Goal: Task Accomplishment & Management: Complete application form

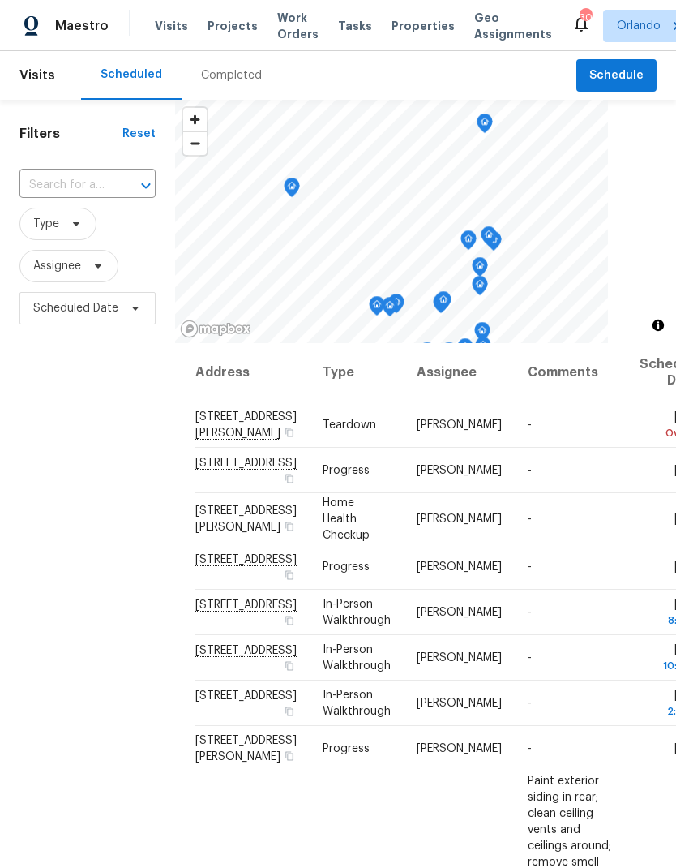
click at [227, 31] on span "Projects" at bounding box center [233, 26] width 50 height 16
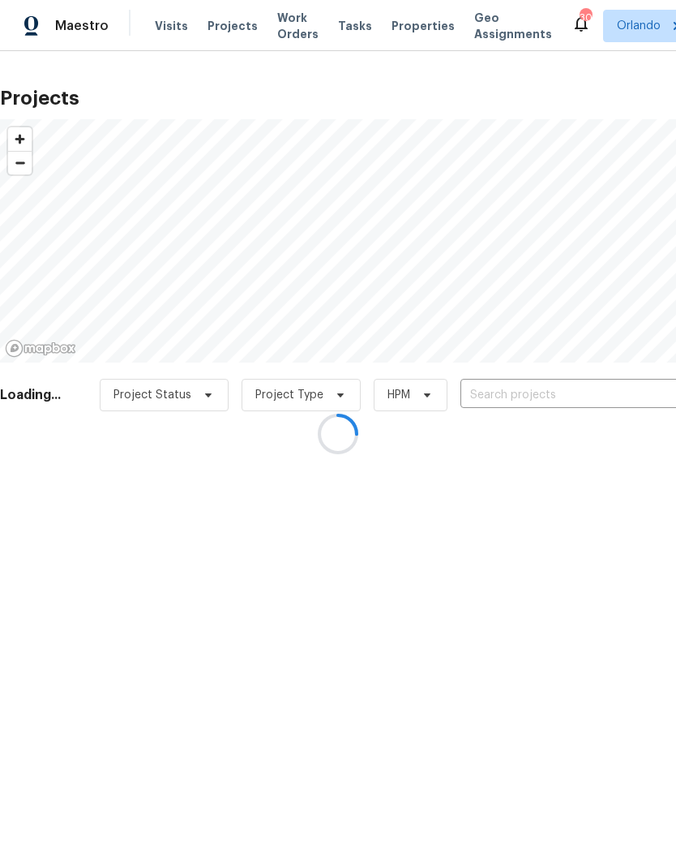
click at [551, 392] on div at bounding box center [338, 434] width 676 height 868
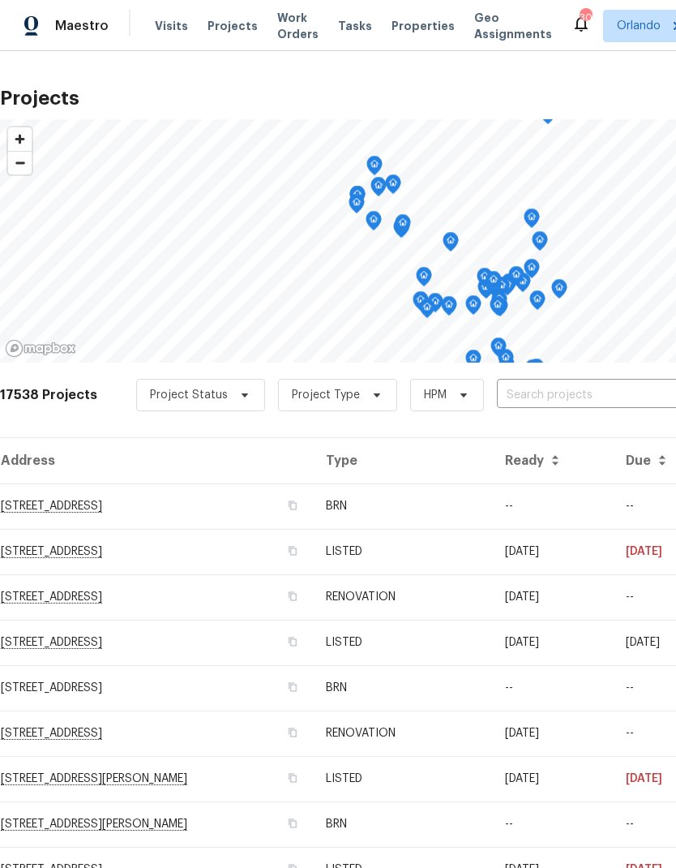
click at [587, 394] on input "text" at bounding box center [590, 395] width 186 height 25
type input "721 rock"
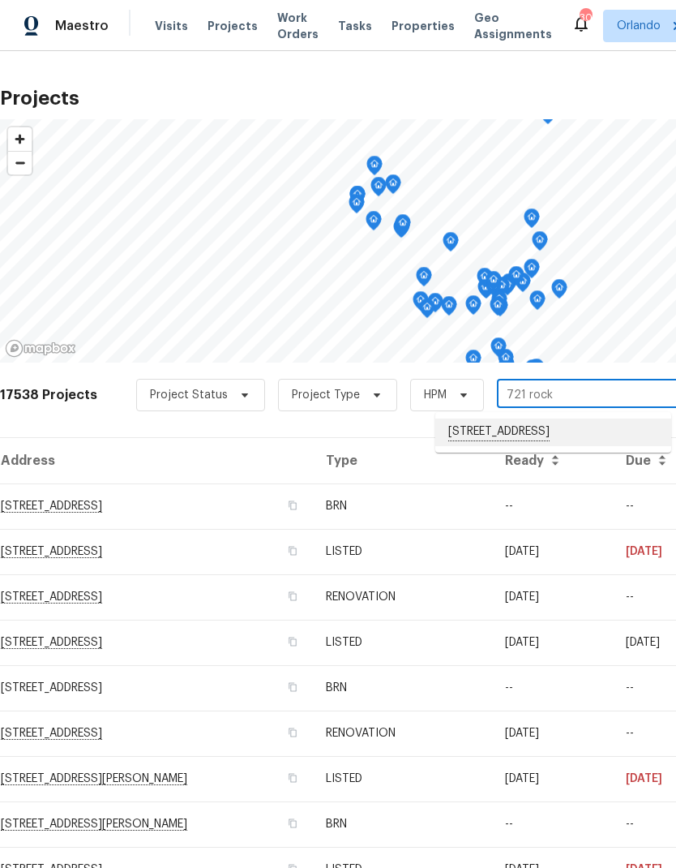
click at [586, 420] on li "721 Rock Creek Loop, Longwood, FL 32750" at bounding box center [553, 432] width 236 height 28
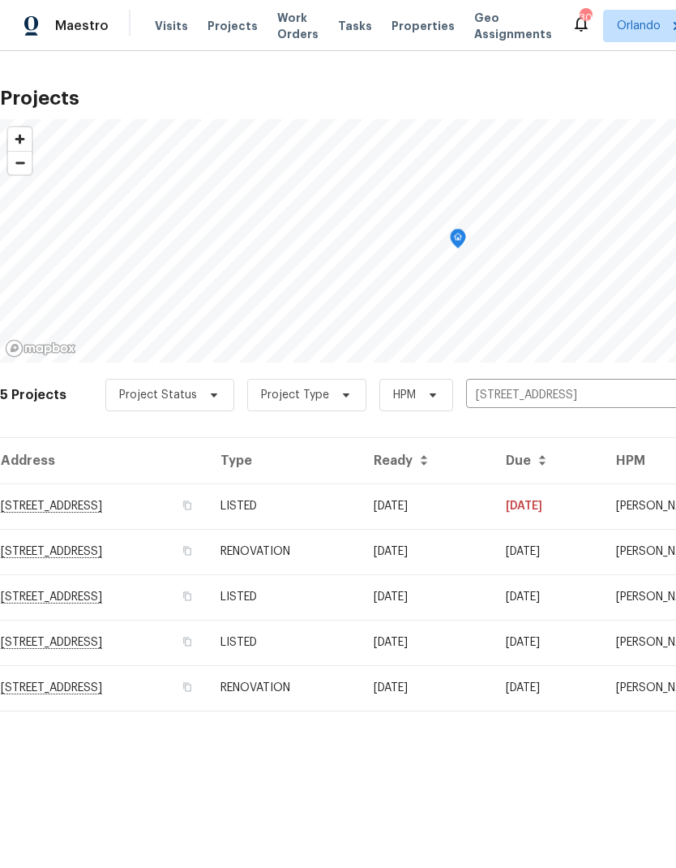
click at [134, 508] on td "721 Rock Creek Loop, Longwood, FL 32750" at bounding box center [104, 505] width 208 height 45
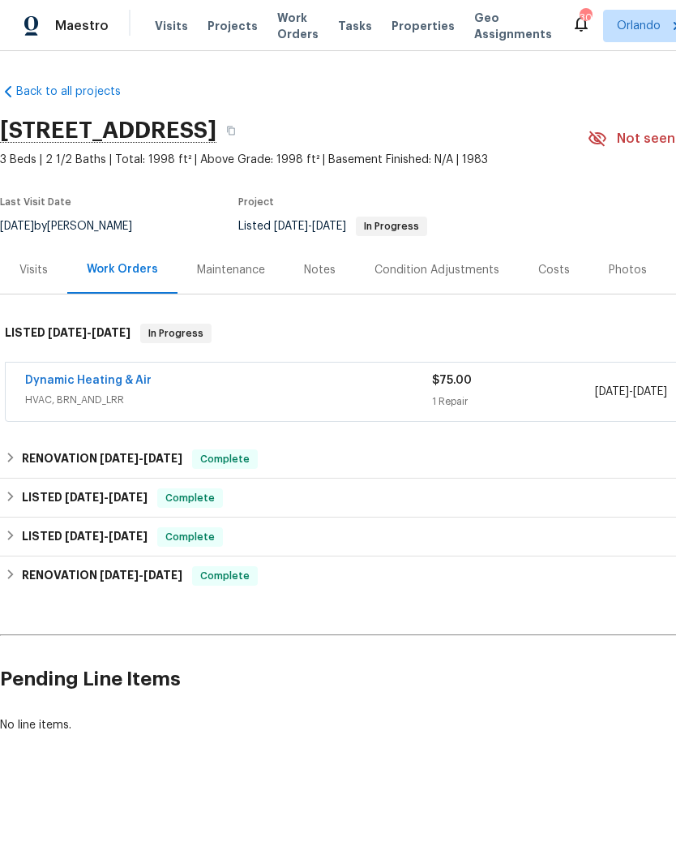
click at [116, 384] on link "Dynamic Heating & Air" at bounding box center [88, 380] width 127 height 11
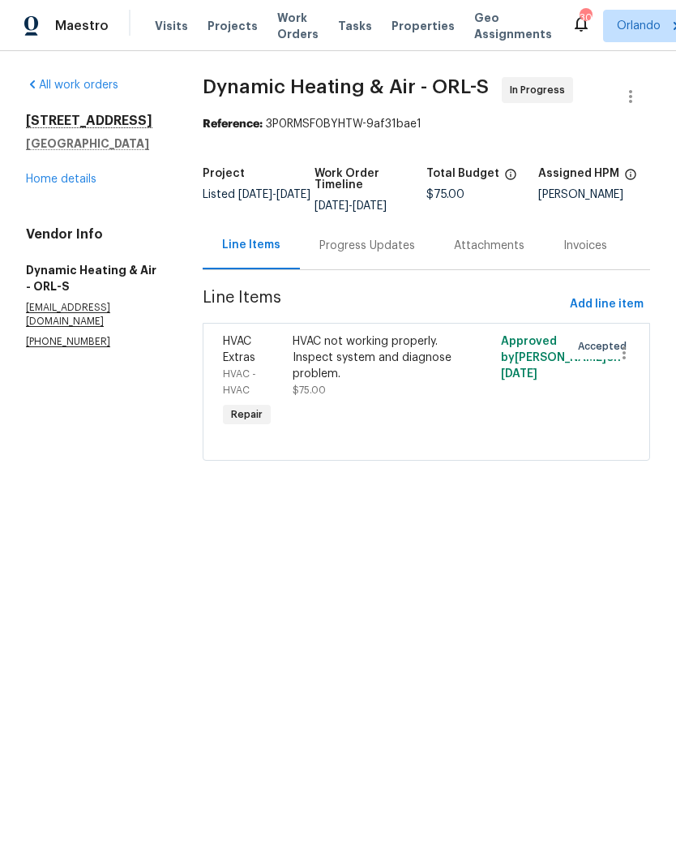
click at [384, 247] on div "Progress Updates" at bounding box center [368, 246] width 96 height 16
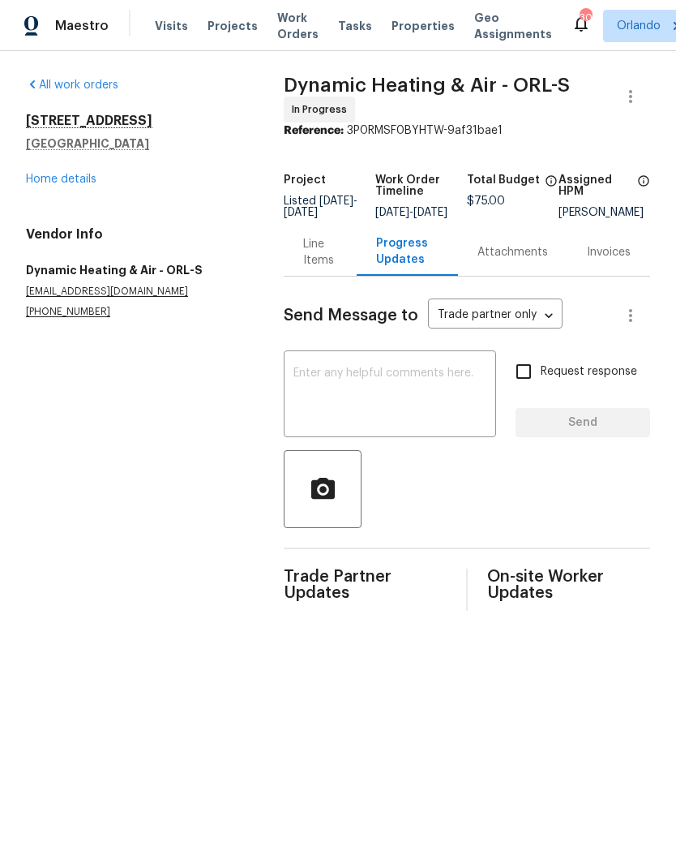
click at [400, 397] on textarea at bounding box center [390, 395] width 193 height 57
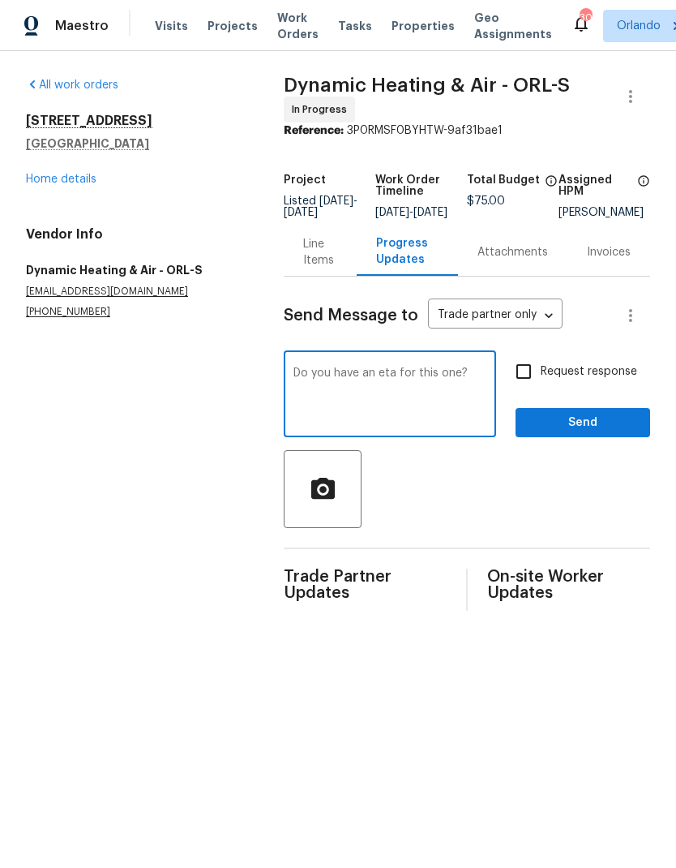
click at [294, 380] on textarea "Do you have an eta for this one?" at bounding box center [390, 395] width 193 height 57
type textarea "Good afternoon. Do you have an eta for this one?"
click at [523, 383] on input "Request response" at bounding box center [524, 371] width 34 height 34
checkbox input "true"
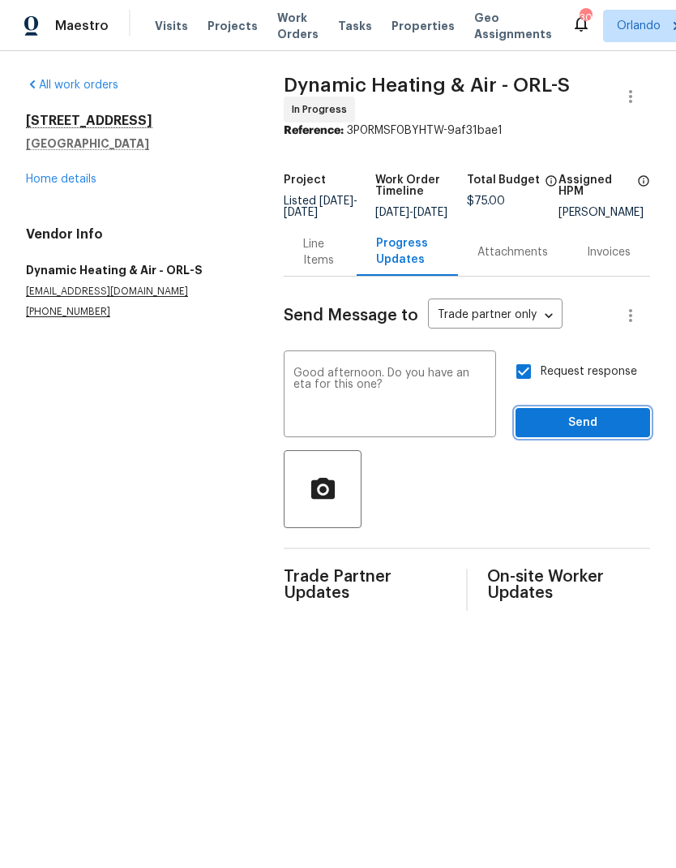
click at [627, 433] on span "Send" at bounding box center [583, 423] width 109 height 20
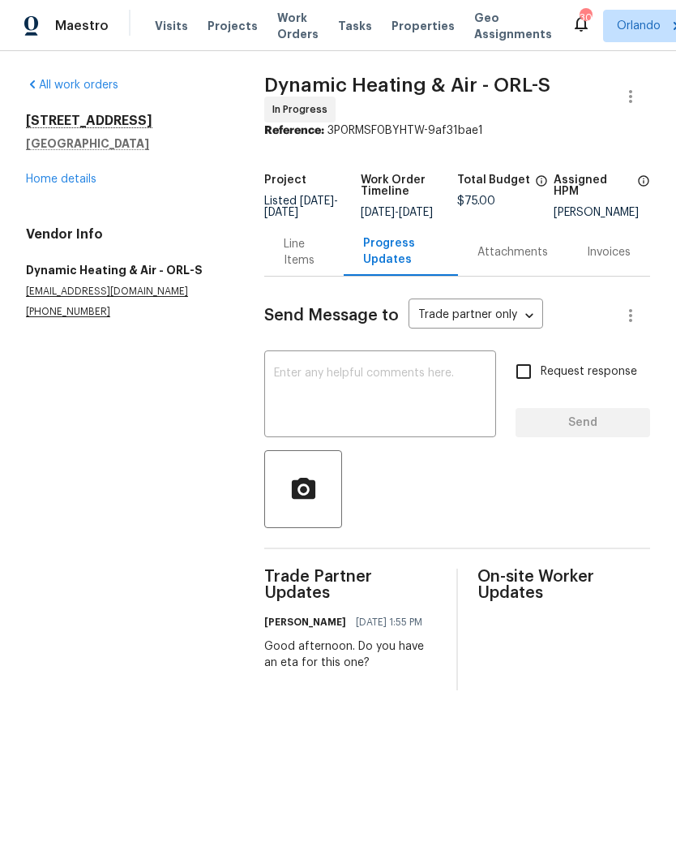
click at [84, 167] on div "[STREET_ADDRESS] Home details" at bounding box center [125, 150] width 199 height 75
click at [87, 184] on link "Home details" at bounding box center [61, 179] width 71 height 11
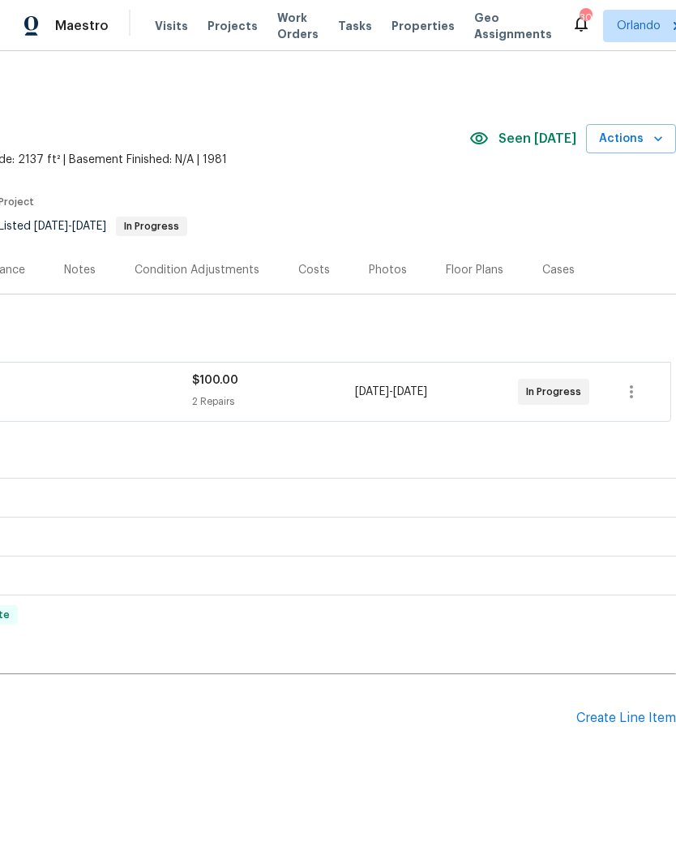
scroll to position [0, 240]
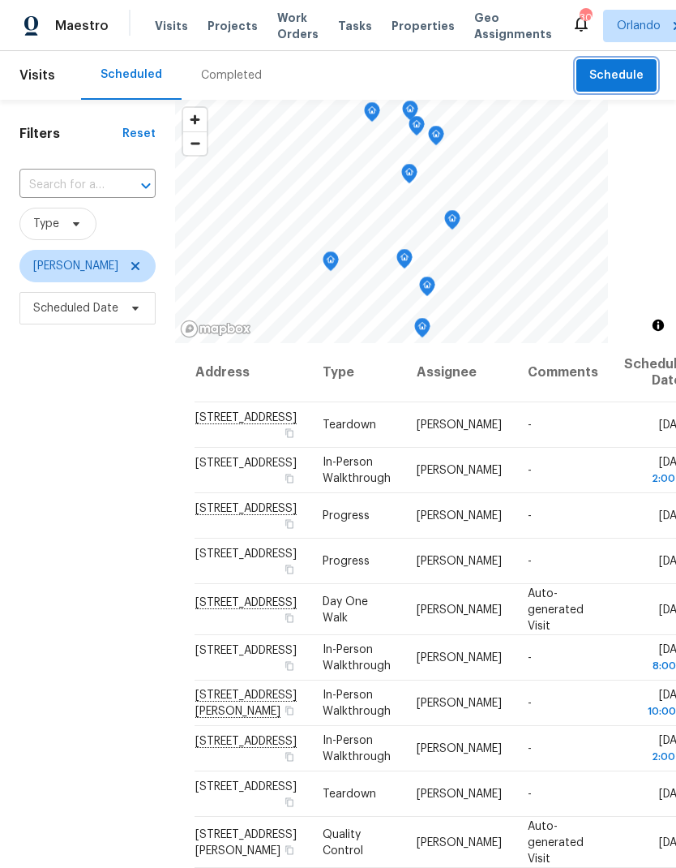
click at [627, 76] on span "Schedule" at bounding box center [617, 76] width 54 height 20
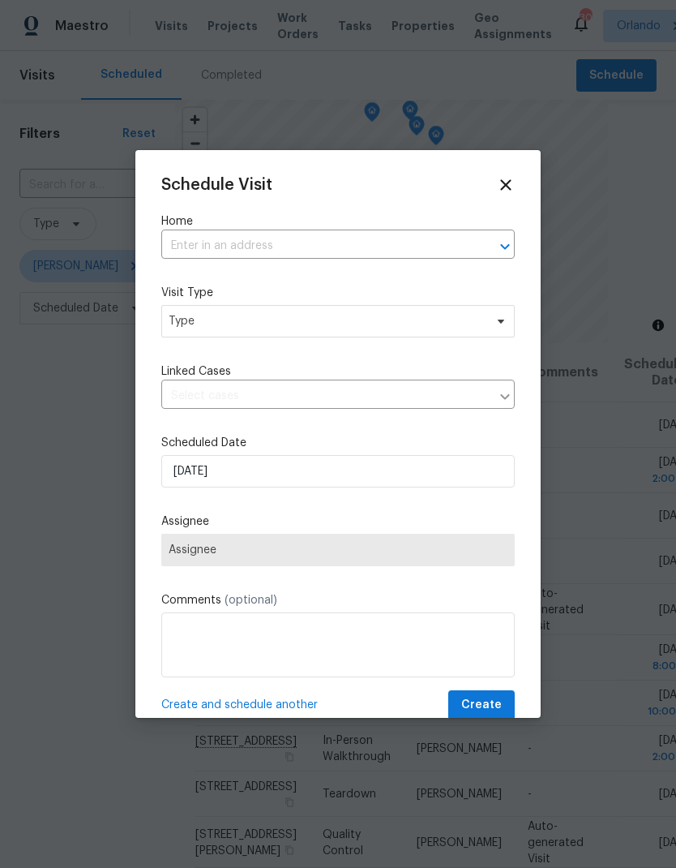
click at [368, 257] on input "text" at bounding box center [315, 246] width 308 height 25
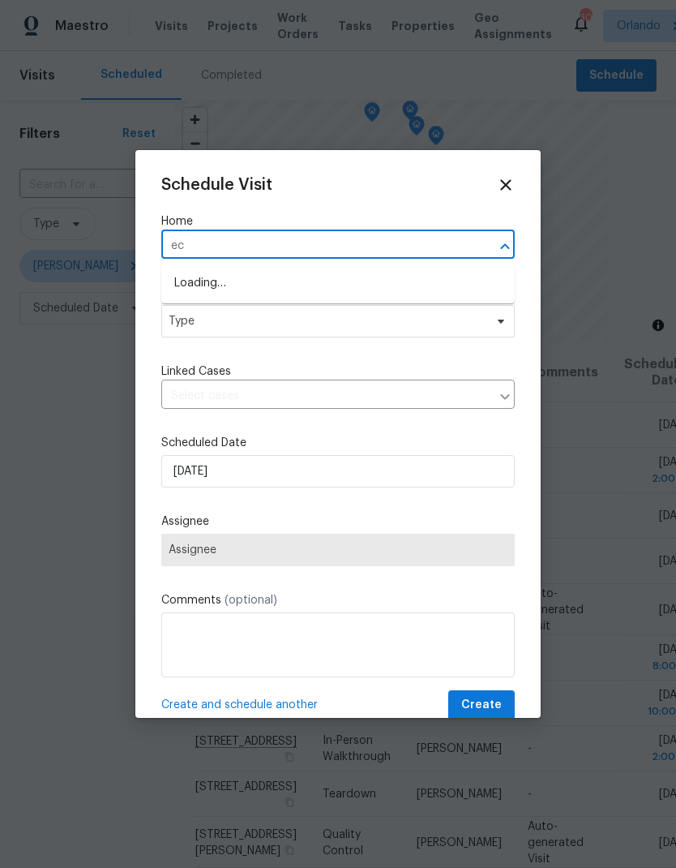
type input "e"
type input "10888"
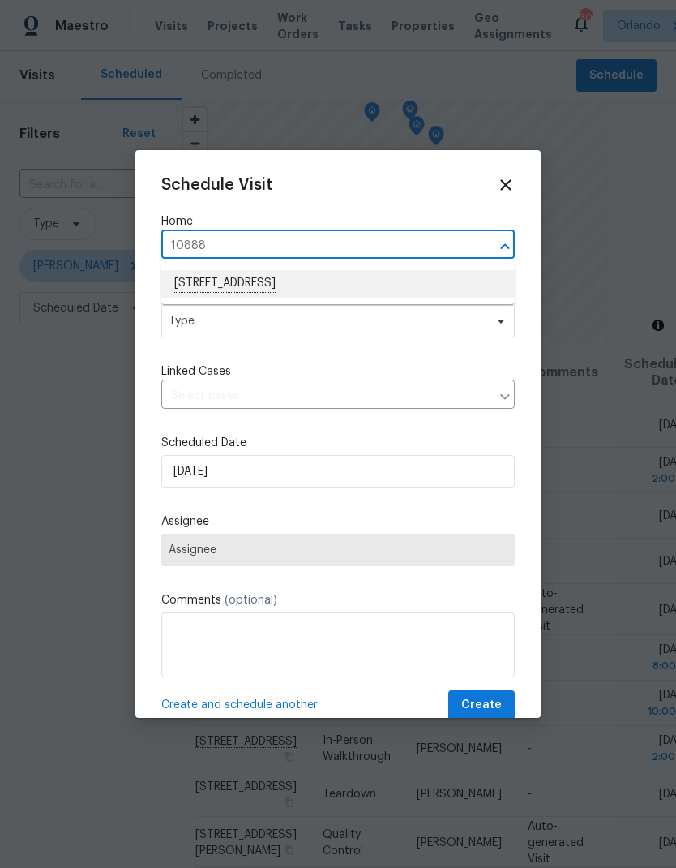
click at [360, 281] on li "10888 Eclipse Lily Way # 62A, Orlando, FL 32832" at bounding box center [338, 284] width 354 height 28
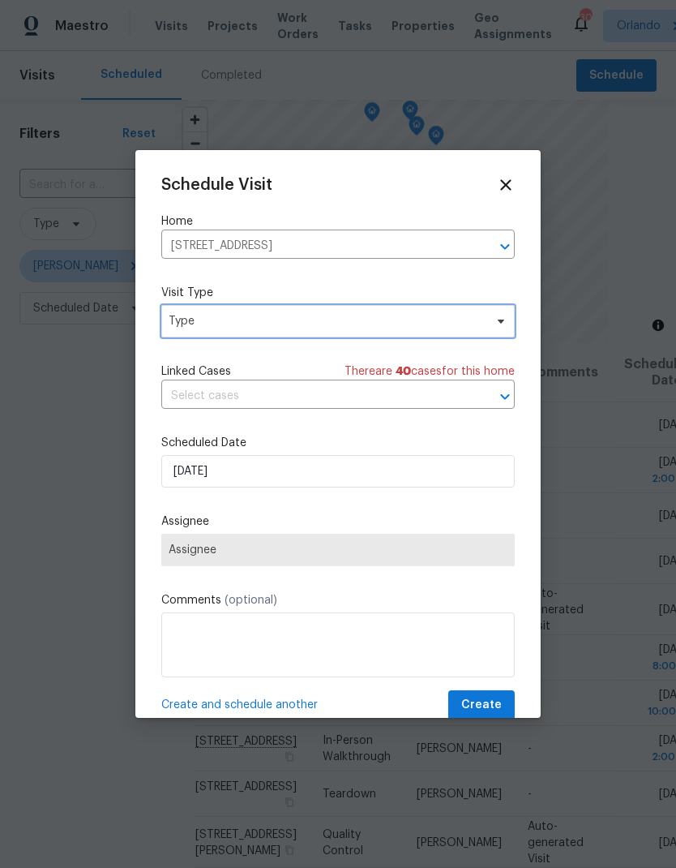
click at [411, 322] on span "Type" at bounding box center [326, 321] width 315 height 16
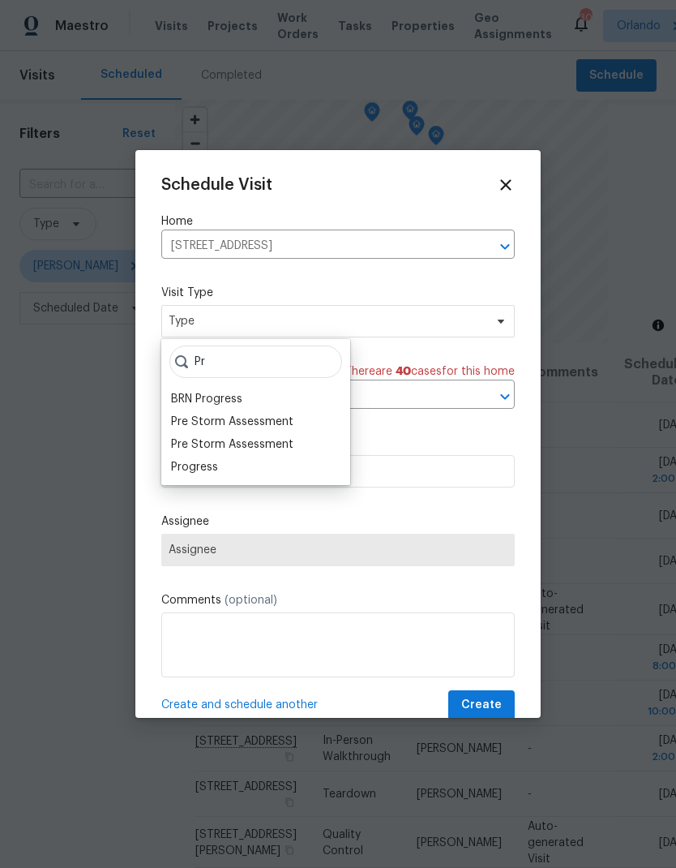
type input "Pr"
click at [197, 471] on div "Progress" at bounding box center [194, 467] width 47 height 16
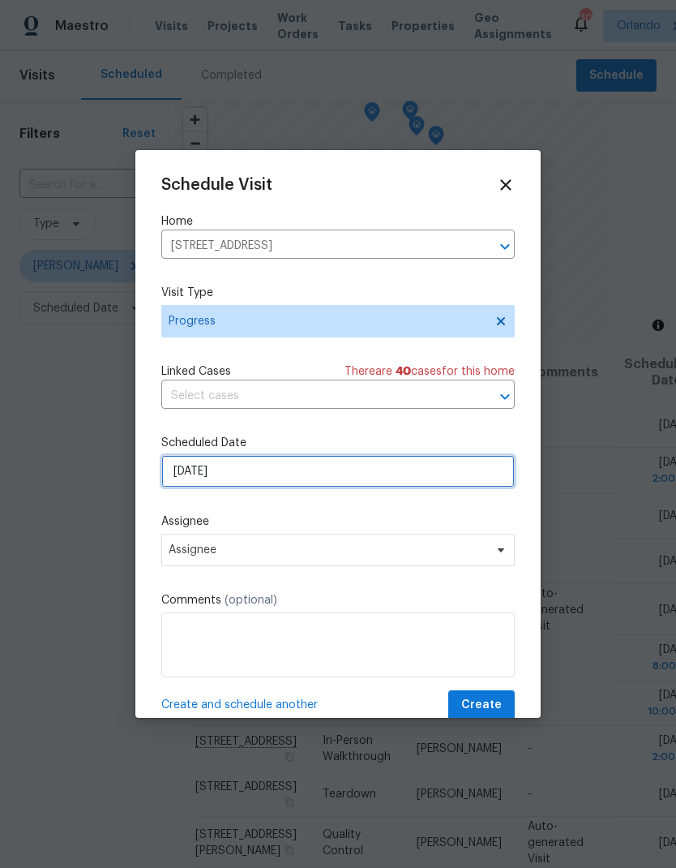
click at [355, 472] on input "9/8/2025" at bounding box center [338, 471] width 354 height 32
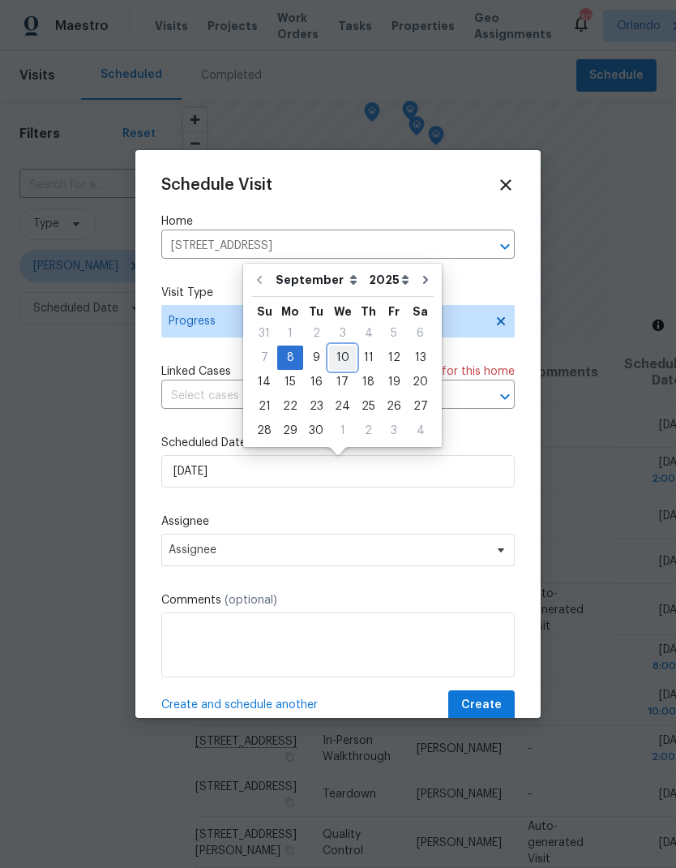
click at [341, 362] on div "10" at bounding box center [342, 357] width 27 height 23
type input "9/10/2025"
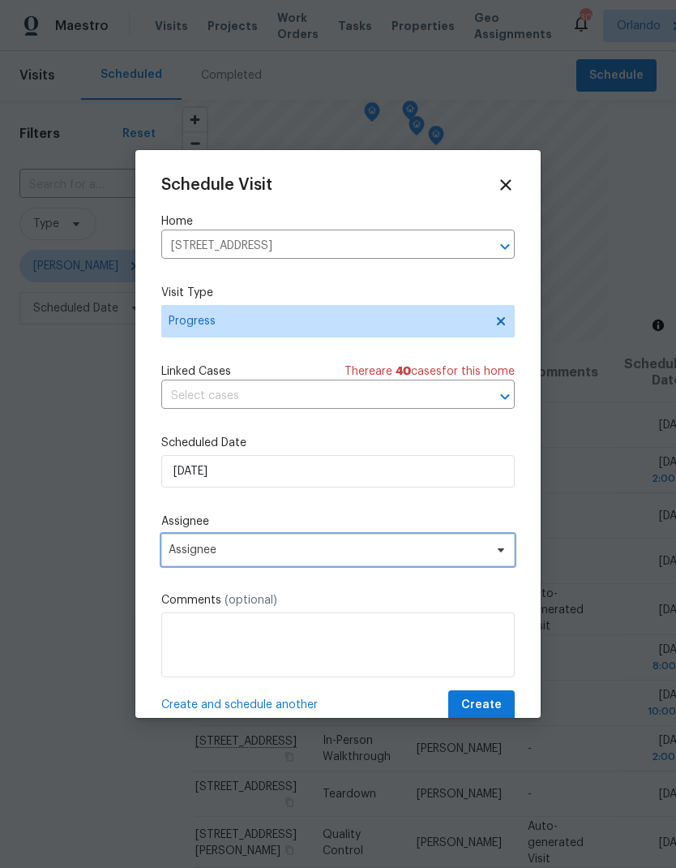
click at [354, 551] on span "Assignee" at bounding box center [328, 549] width 318 height 13
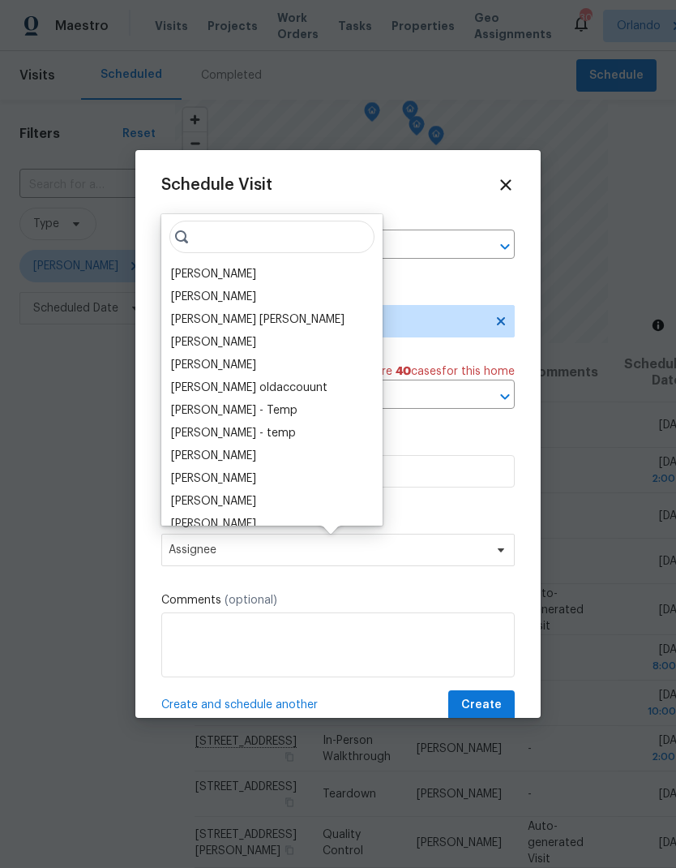
click at [223, 274] on div "[PERSON_NAME]" at bounding box center [213, 274] width 85 height 16
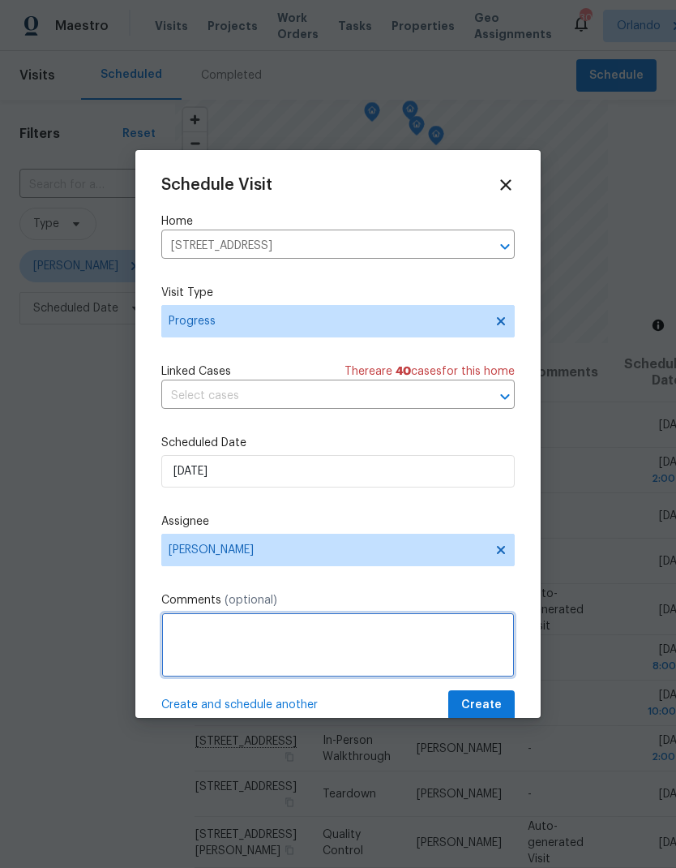
click at [304, 643] on textarea at bounding box center [338, 644] width 354 height 65
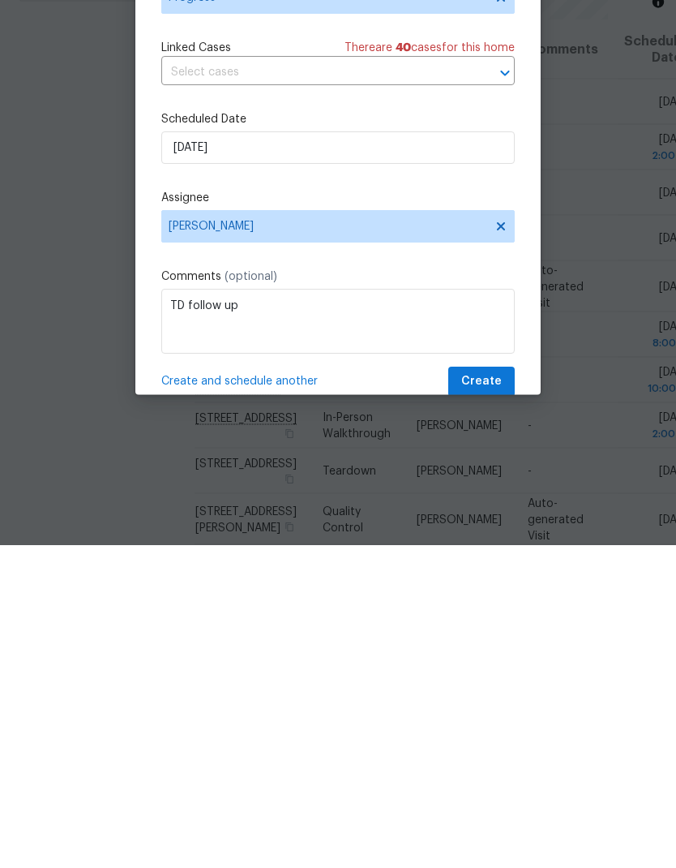
scroll to position [65, 0]
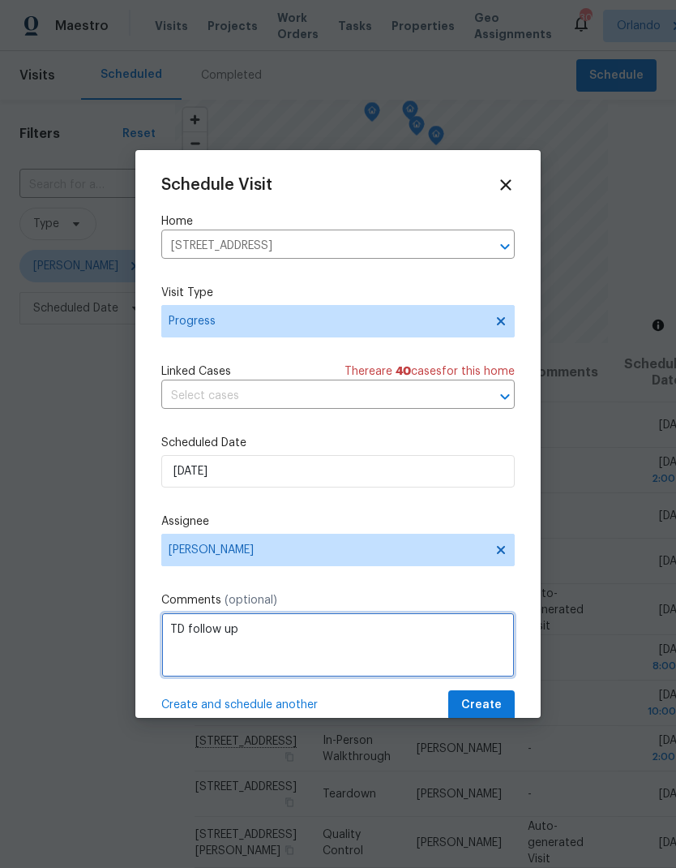
type textarea "TD follow up"
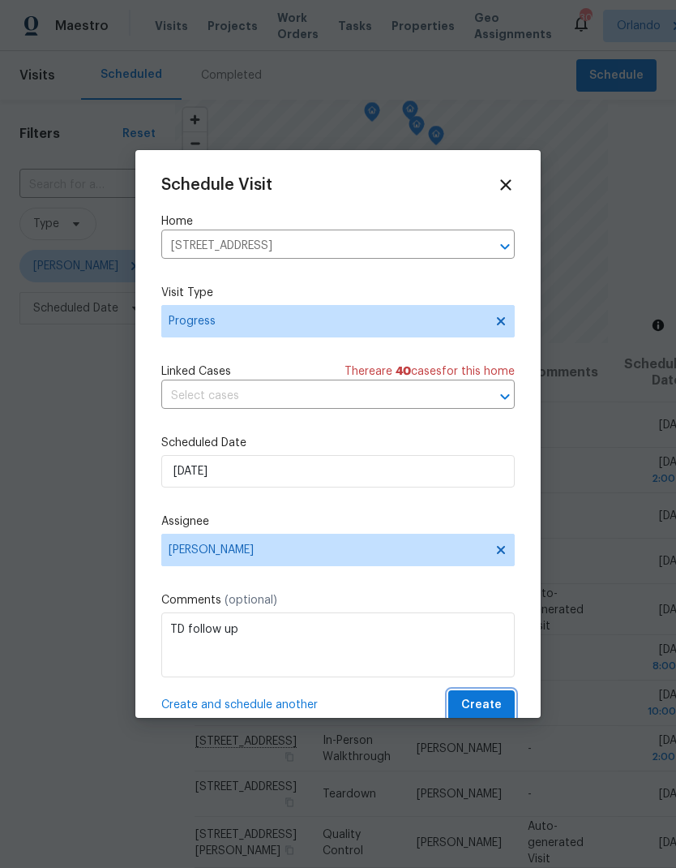
click at [497, 695] on button "Create" at bounding box center [481, 705] width 66 height 30
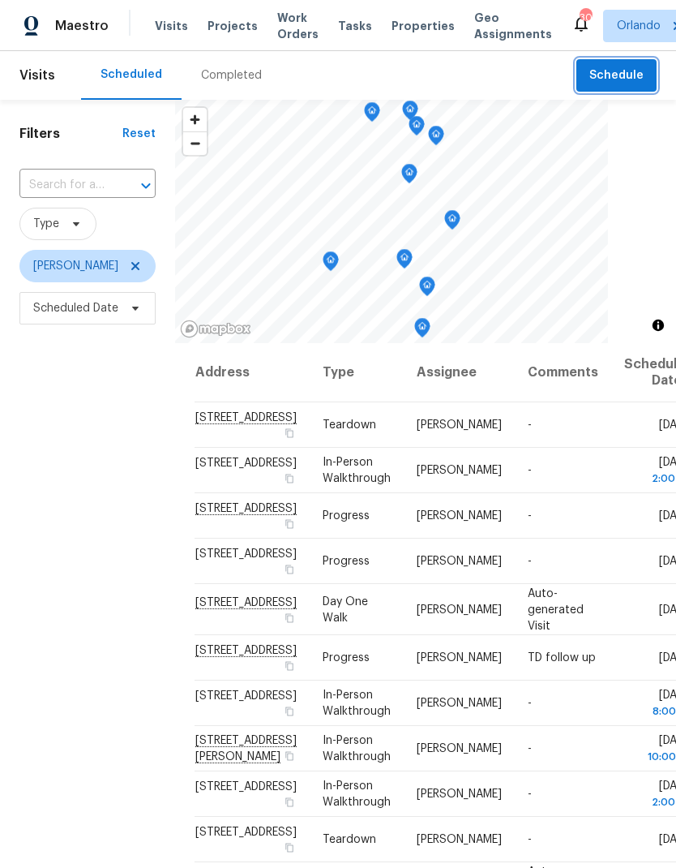
click at [638, 80] on span "Schedule" at bounding box center [617, 76] width 54 height 20
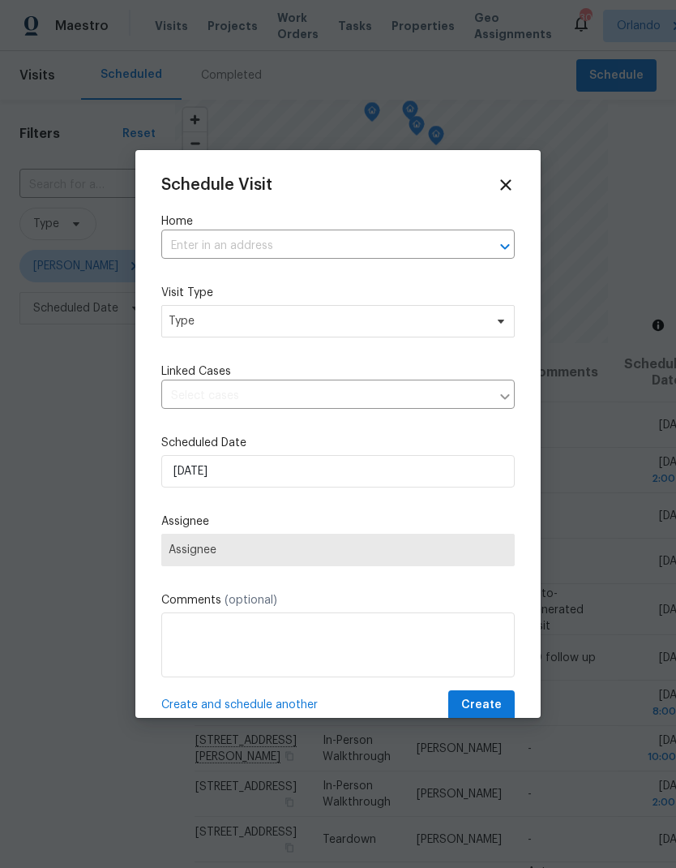
click at [372, 235] on input "text" at bounding box center [315, 246] width 308 height 25
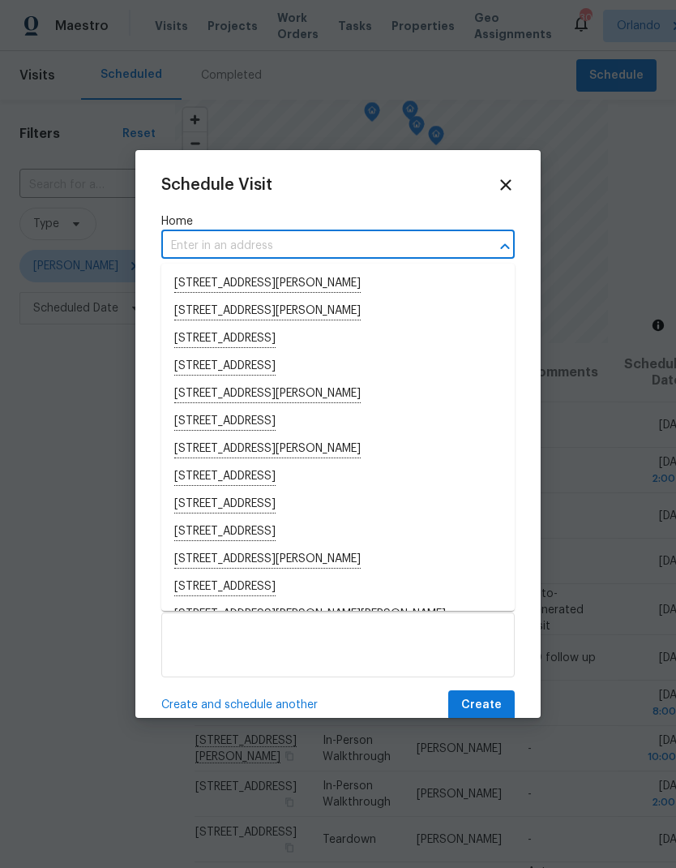
click at [392, 244] on input "text" at bounding box center [315, 246] width 308 height 25
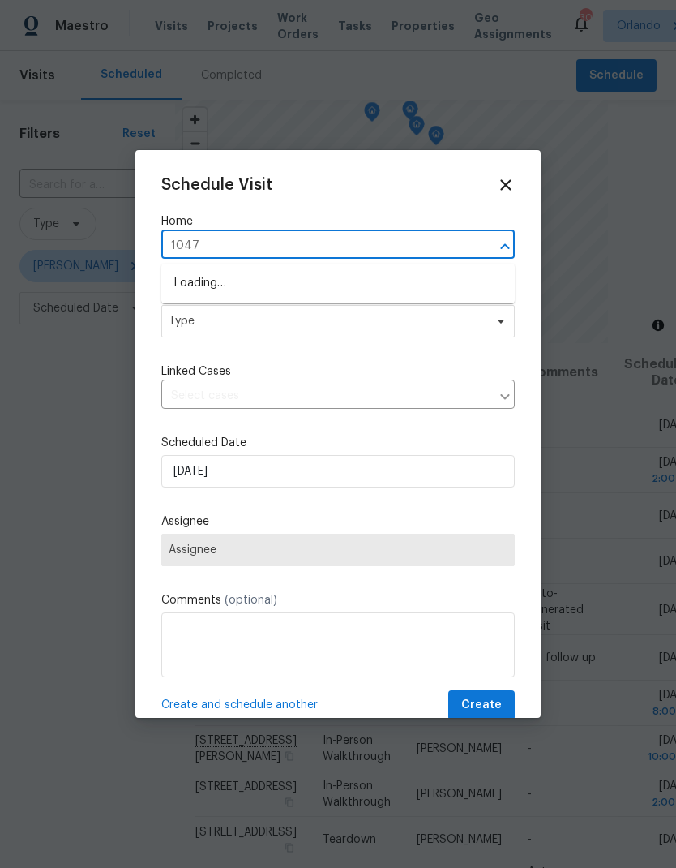
type input "10472"
click at [328, 274] on li "10472 Eastpark Lake Dr, Orlando, FL 32832" at bounding box center [338, 283] width 354 height 27
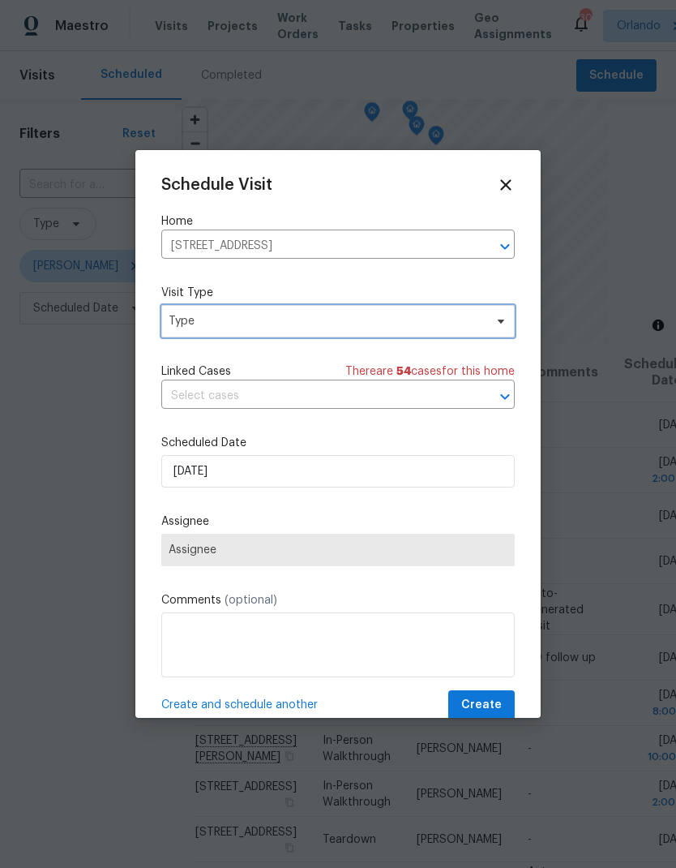
click at [410, 317] on span "Type" at bounding box center [326, 321] width 315 height 16
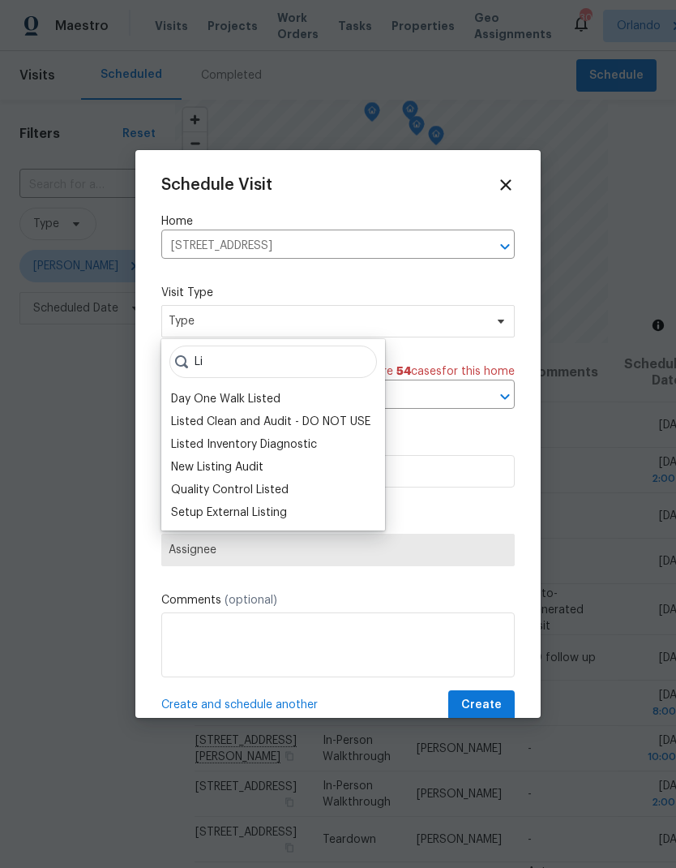
type input "L"
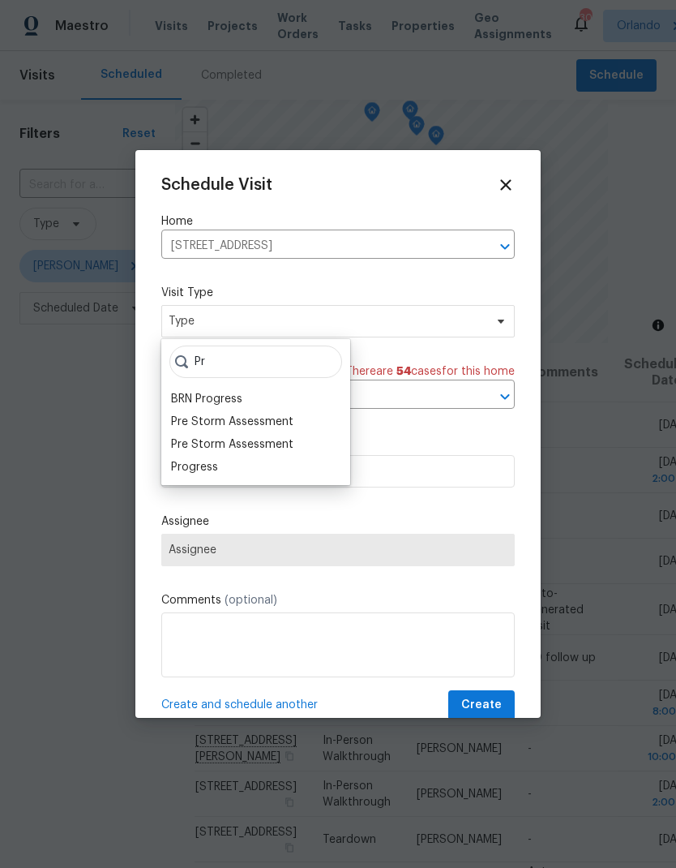
type input "Pr"
click at [207, 466] on div "Progress" at bounding box center [194, 467] width 47 height 16
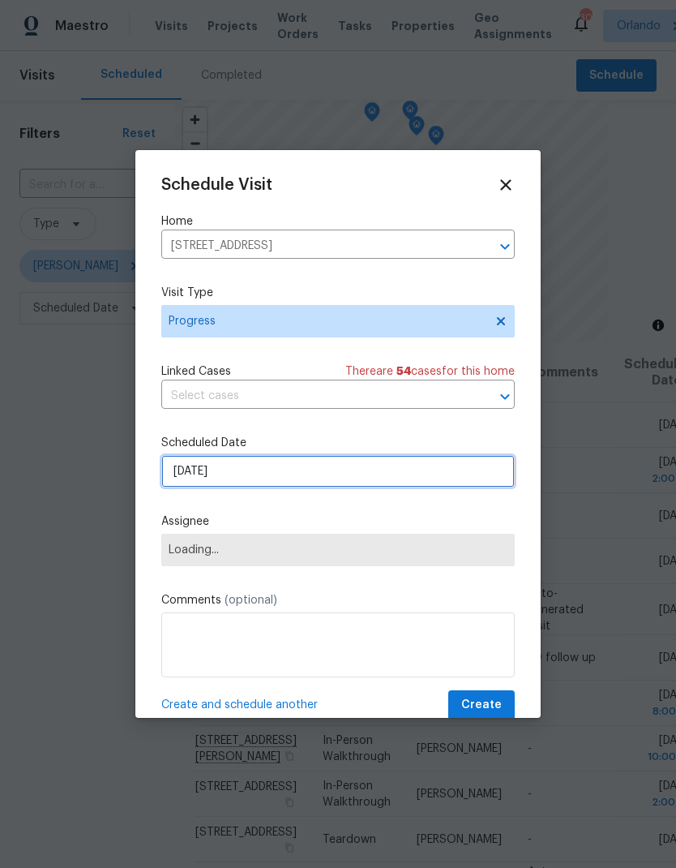
click at [410, 478] on input "9/8/2025" at bounding box center [338, 471] width 354 height 32
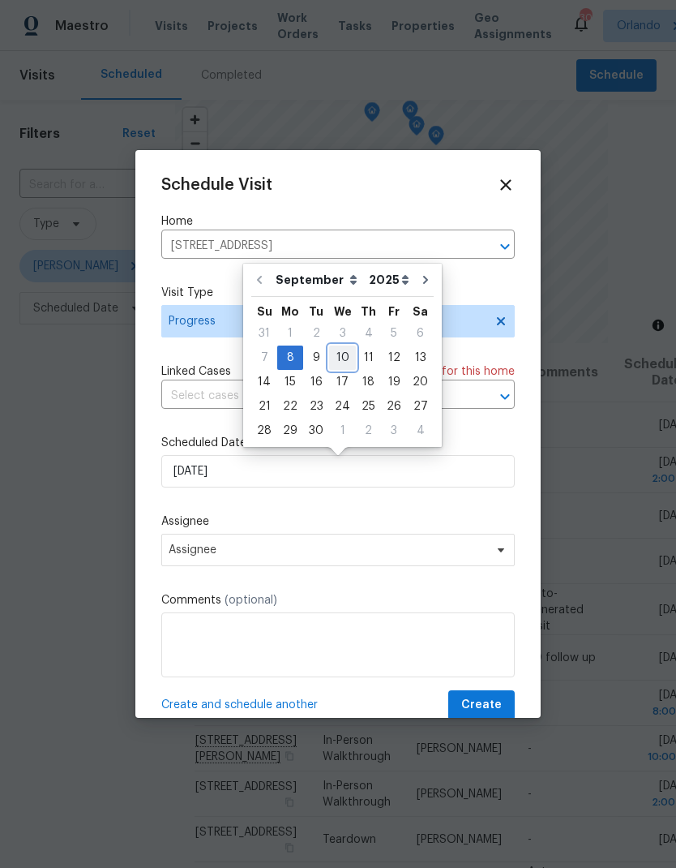
click at [337, 364] on div "10" at bounding box center [342, 357] width 27 height 23
type input "9/10/2025"
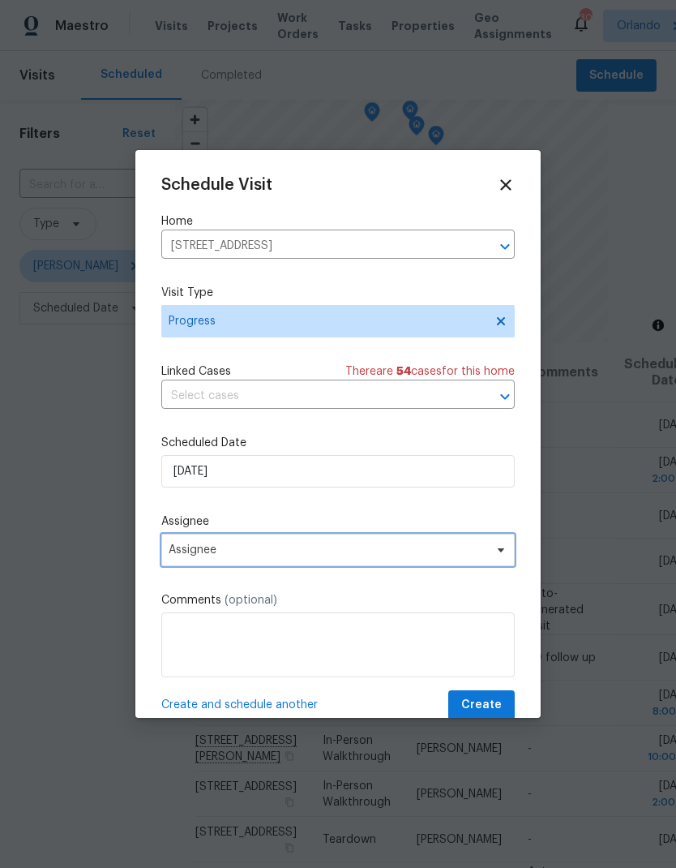
click at [341, 552] on span "Assignee" at bounding box center [328, 549] width 318 height 13
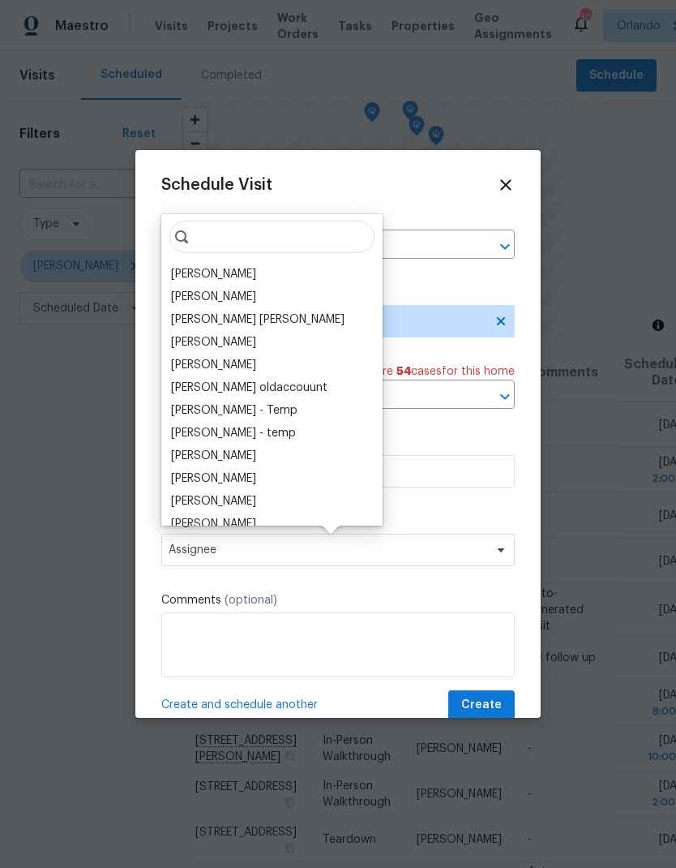
click at [225, 272] on div "[PERSON_NAME]" at bounding box center [213, 274] width 85 height 16
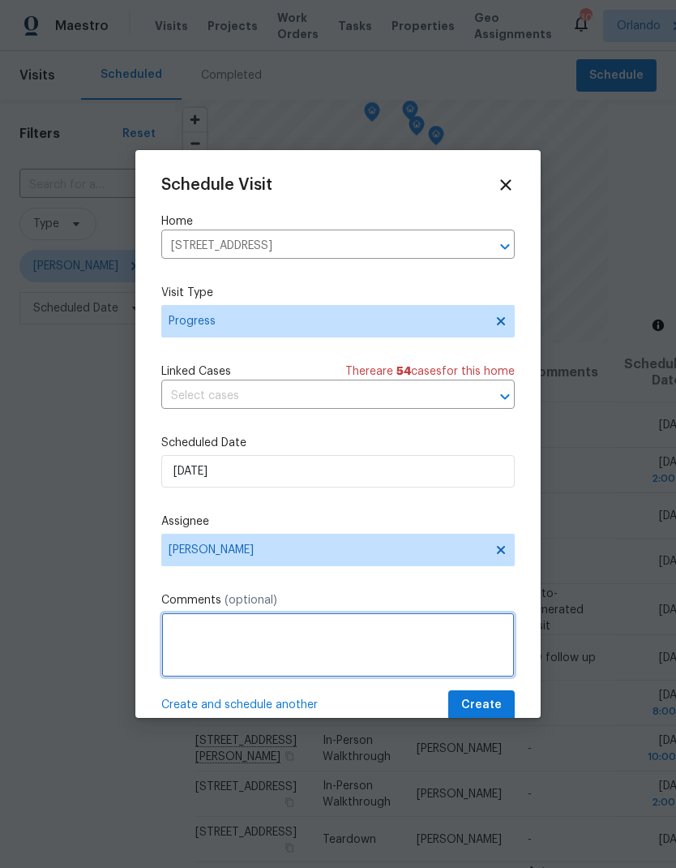
click at [354, 637] on textarea at bounding box center [338, 644] width 354 height 65
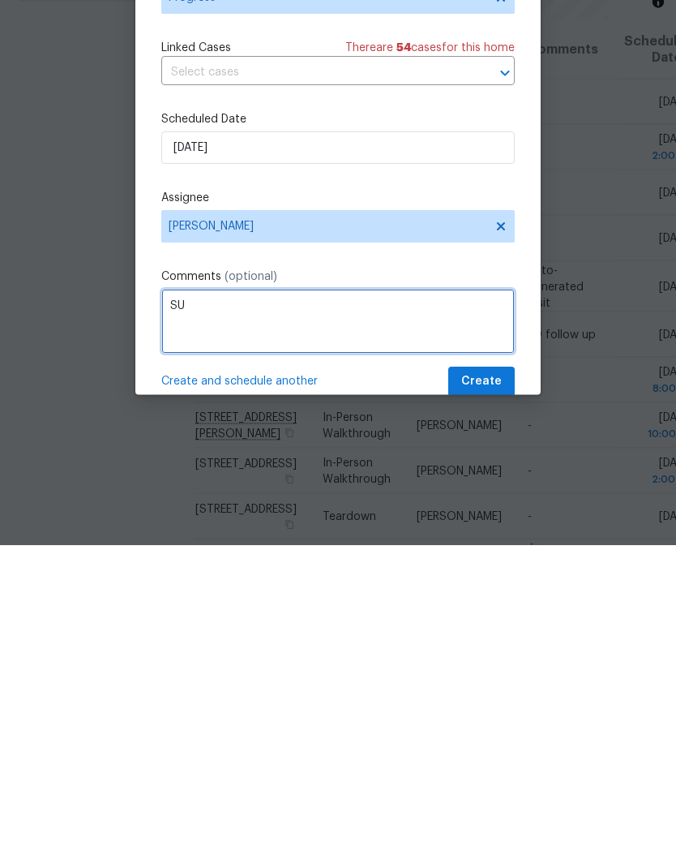
type textarea "S"
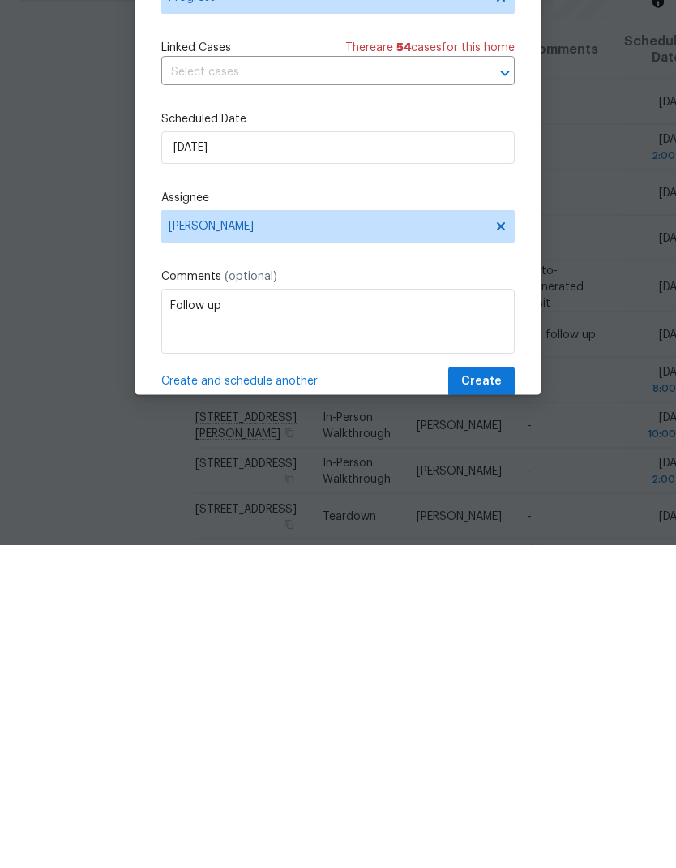
scroll to position [65, 0]
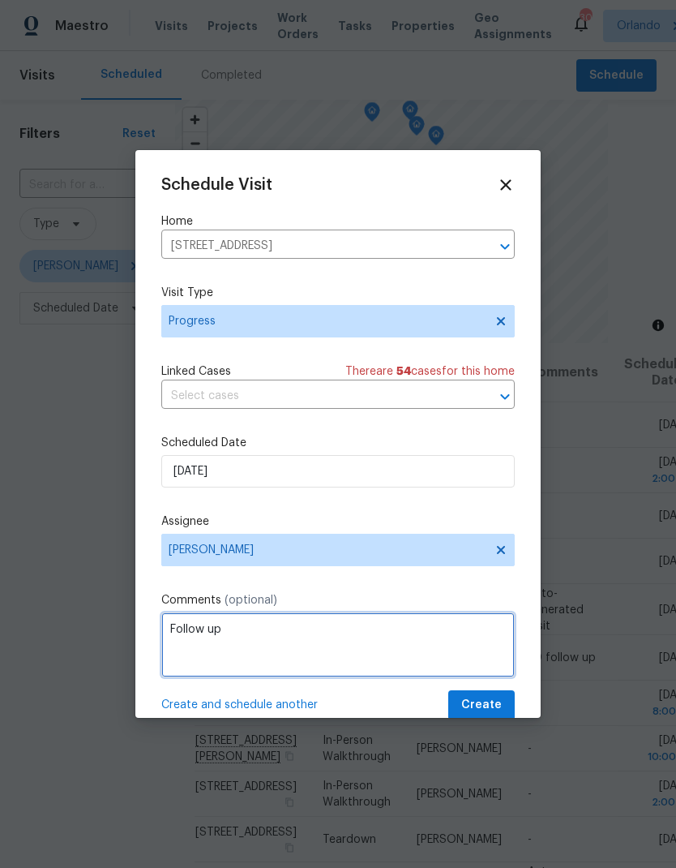
type textarea "Follow up"
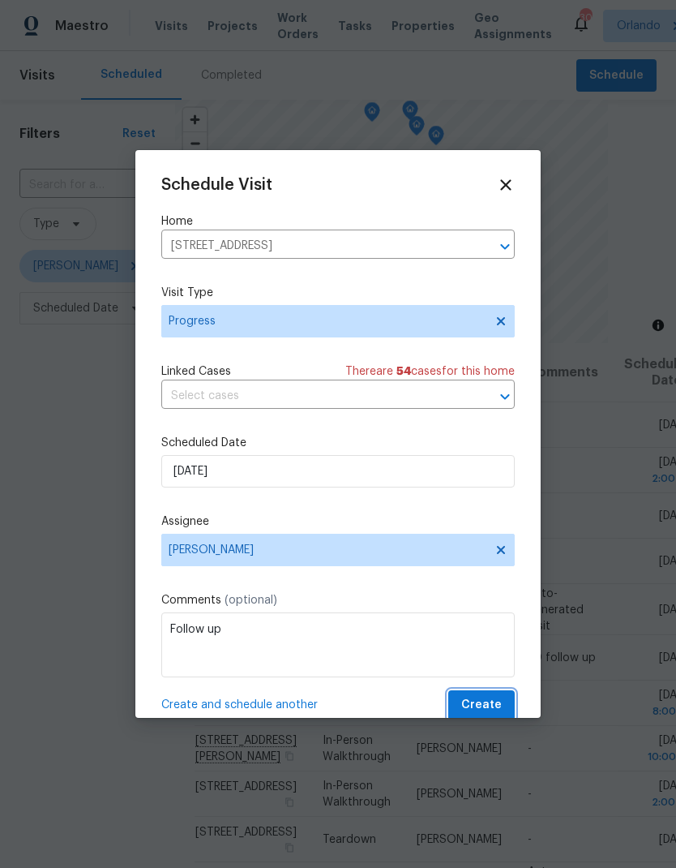
click at [490, 705] on span "Create" at bounding box center [481, 705] width 41 height 20
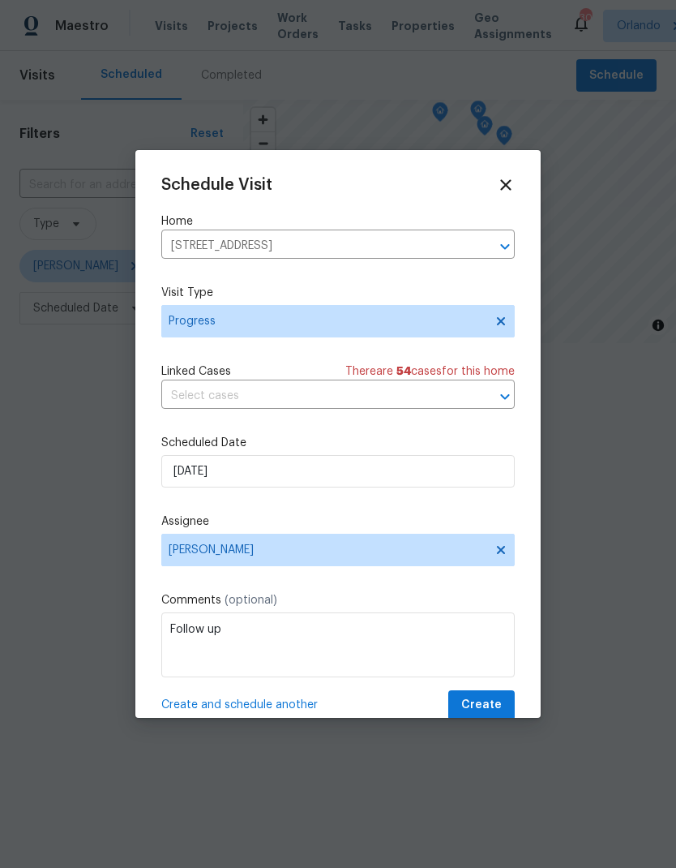
scroll to position [0, 0]
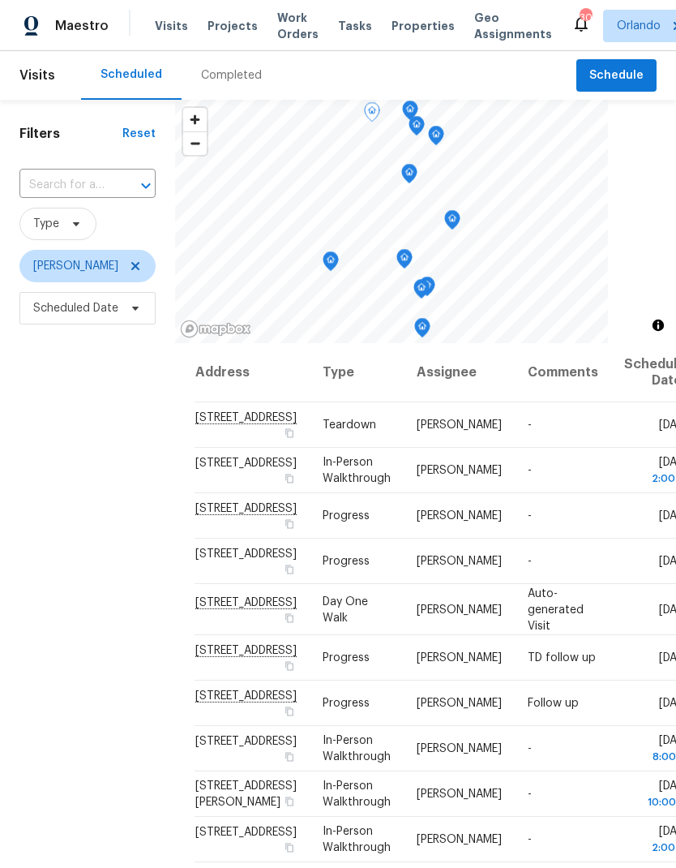
click at [0, 0] on icon at bounding box center [0, 0] width 0 height 0
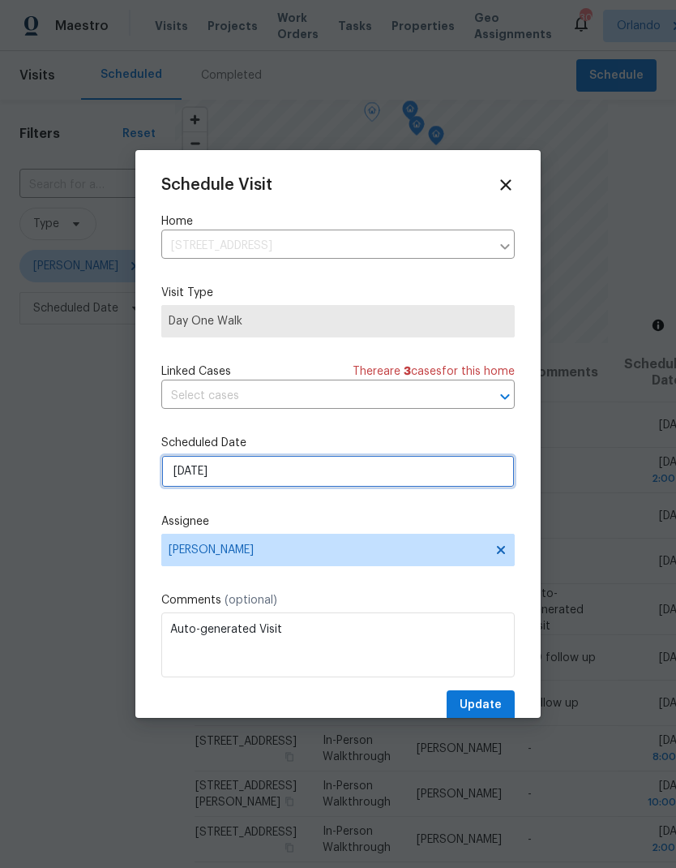
click at [311, 476] on input "9/10/2025" at bounding box center [338, 471] width 354 height 32
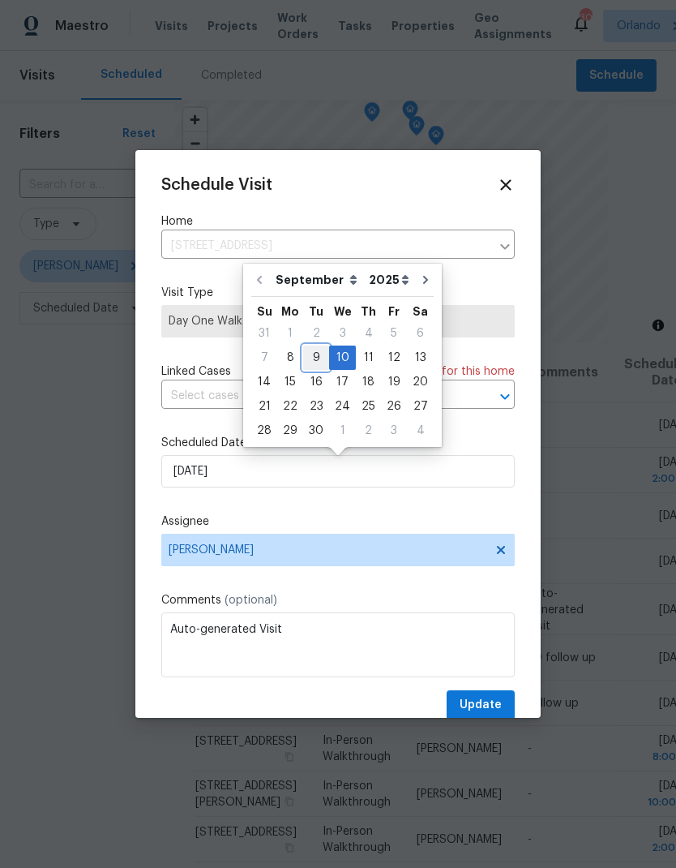
click at [315, 360] on div "9" at bounding box center [316, 357] width 26 height 23
type input "9/9/2025"
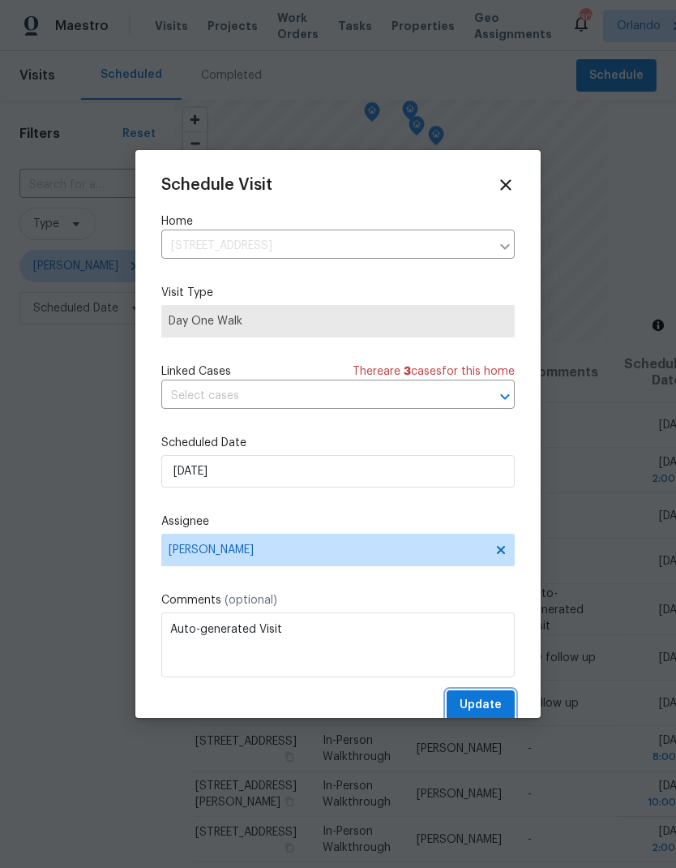
click at [495, 711] on span "Update" at bounding box center [481, 705] width 42 height 20
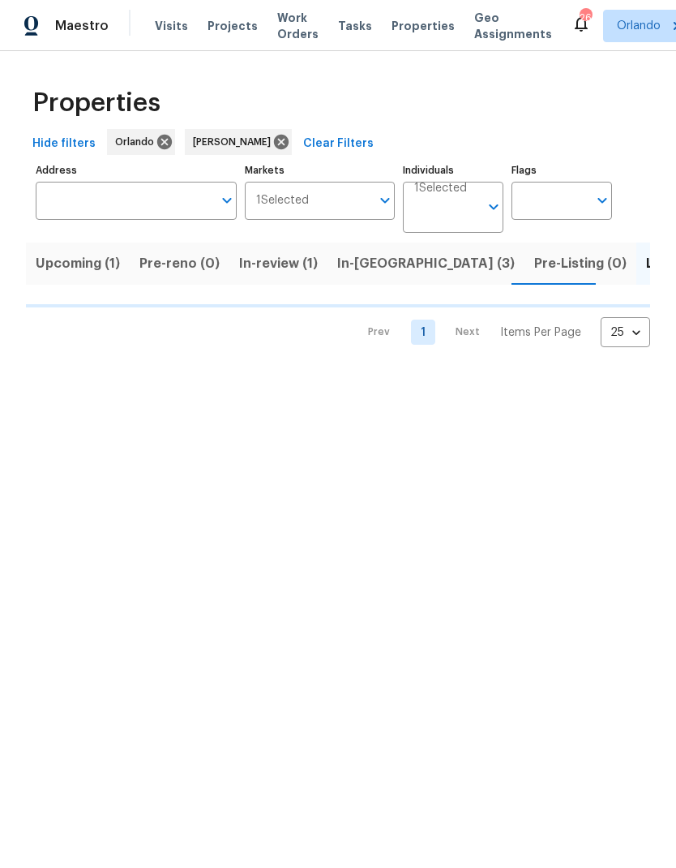
scroll to position [0, 26]
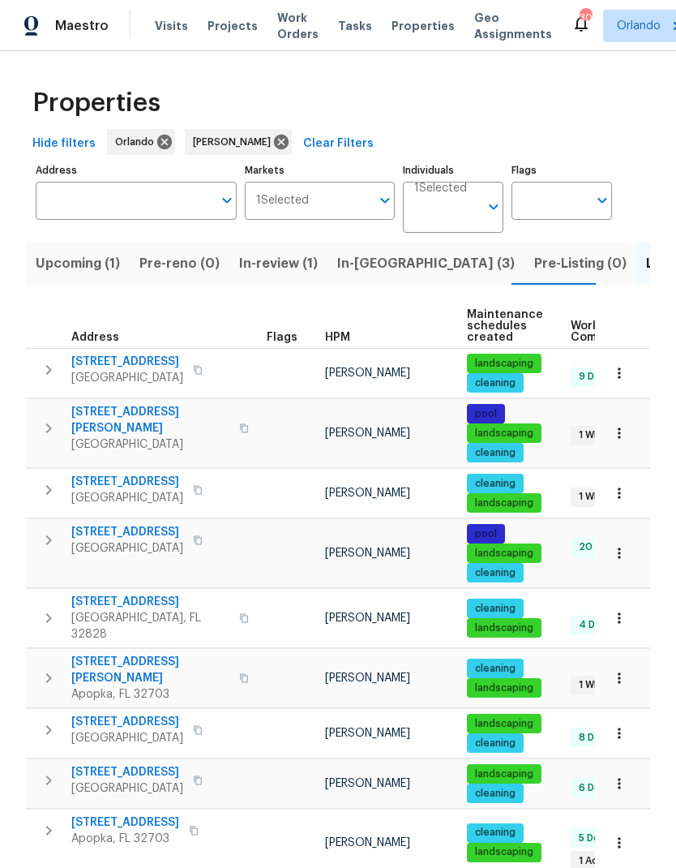
click at [358, 271] on span "In-[GEOGRAPHIC_DATA] (3)" at bounding box center [426, 263] width 178 height 23
